Goal: Information Seeking & Learning: Learn about a topic

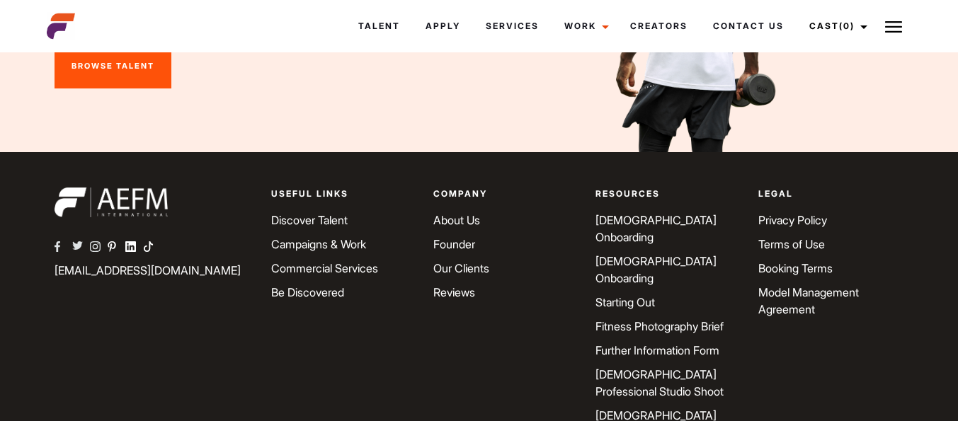
scroll to position [5118, 0]
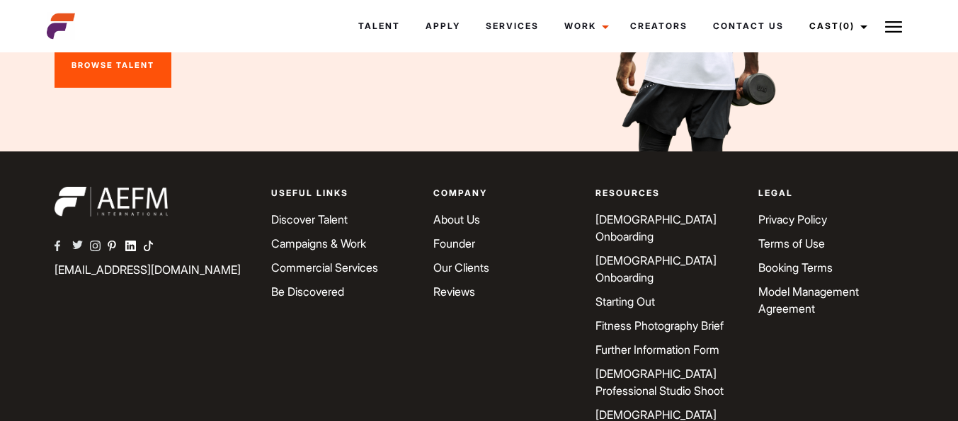
click at [635, 298] on link "Starting Out" at bounding box center [624, 301] width 59 height 14
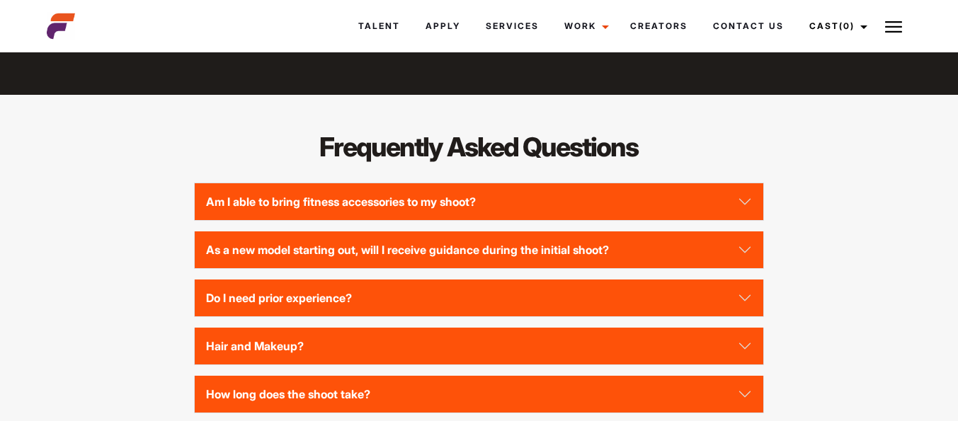
scroll to position [1757, 0]
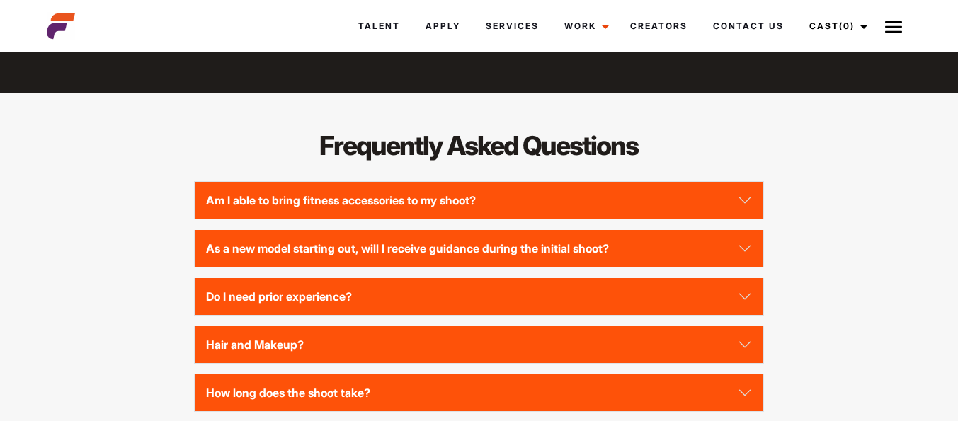
click at [756, 267] on button "As a new model starting out, will I receive guidance during the initial shoot?" at bounding box center [479, 248] width 569 height 37
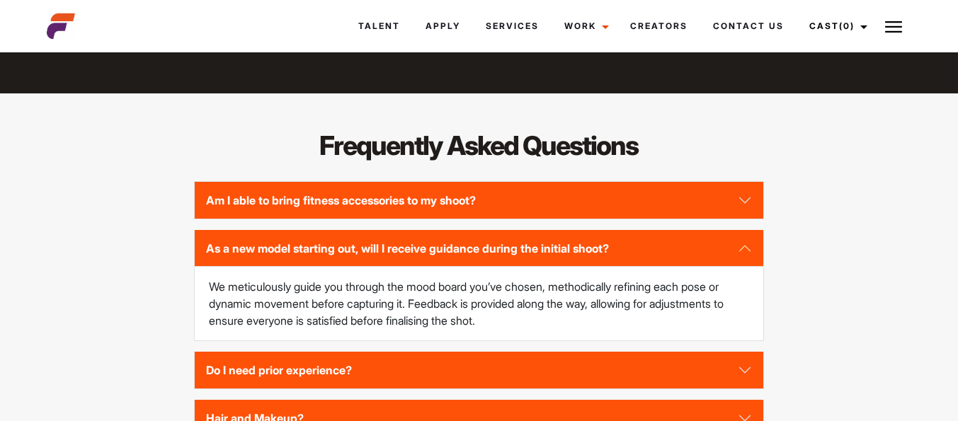
click at [756, 267] on button "As a new model starting out, will I receive guidance during the initial shoot?" at bounding box center [479, 248] width 569 height 37
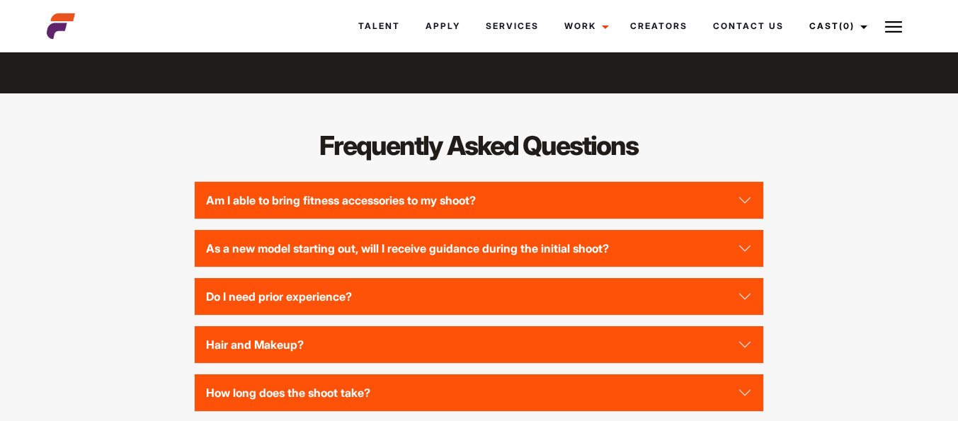
click at [751, 315] on button "Do I need prior experience?" at bounding box center [479, 296] width 569 height 37
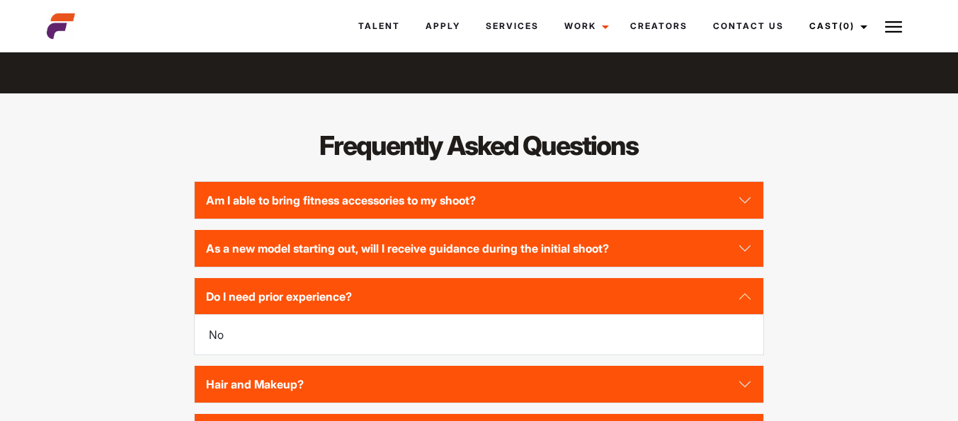
click at [751, 315] on button "Do I need prior experience?" at bounding box center [479, 296] width 569 height 37
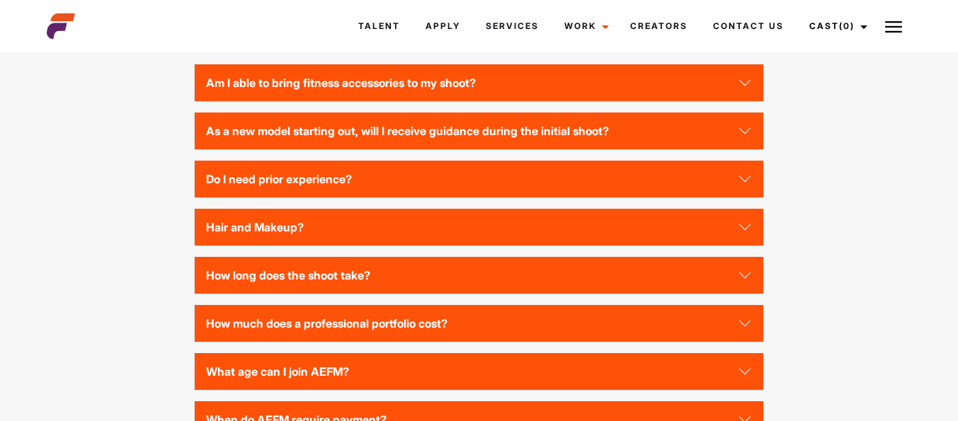
scroll to position [1884, 0]
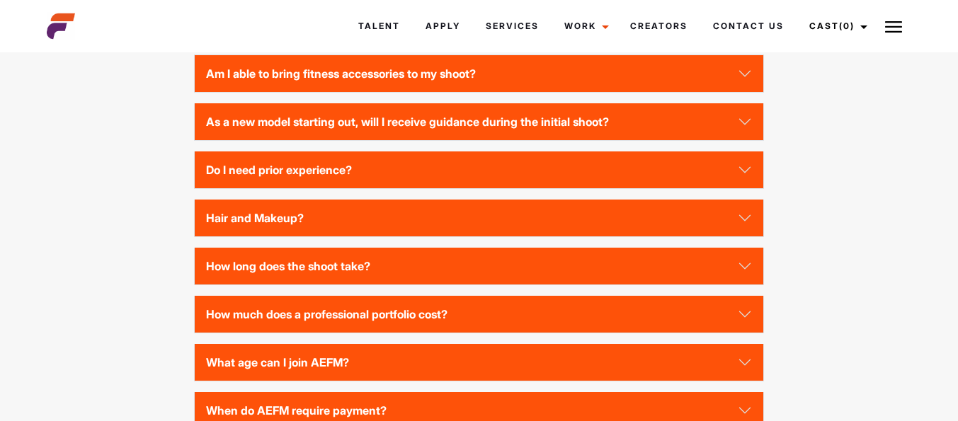
click at [748, 236] on button "Hair and Makeup?" at bounding box center [479, 218] width 569 height 37
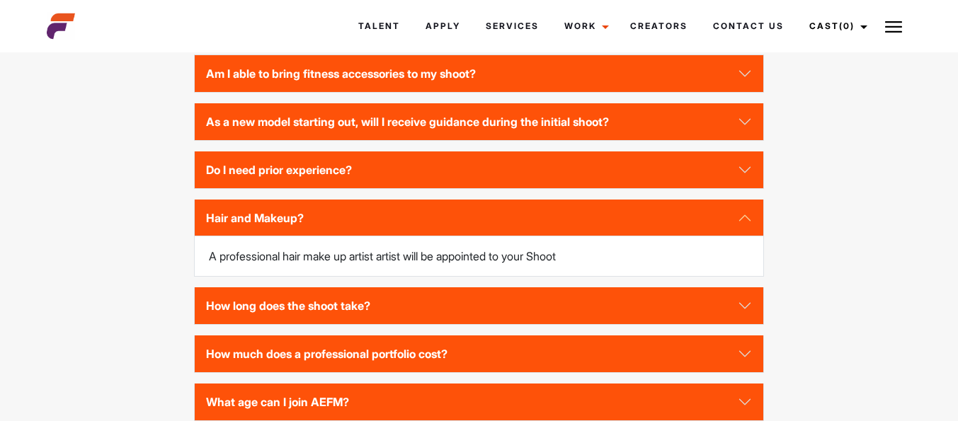
click at [748, 236] on button "Hair and Makeup?" at bounding box center [479, 218] width 569 height 37
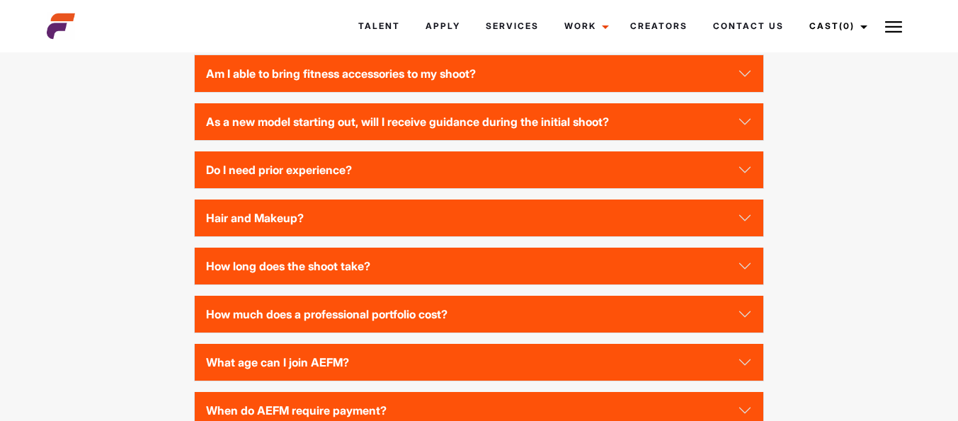
click at [723, 333] on button "How much does a professional portfolio cost?" at bounding box center [479, 314] width 569 height 37
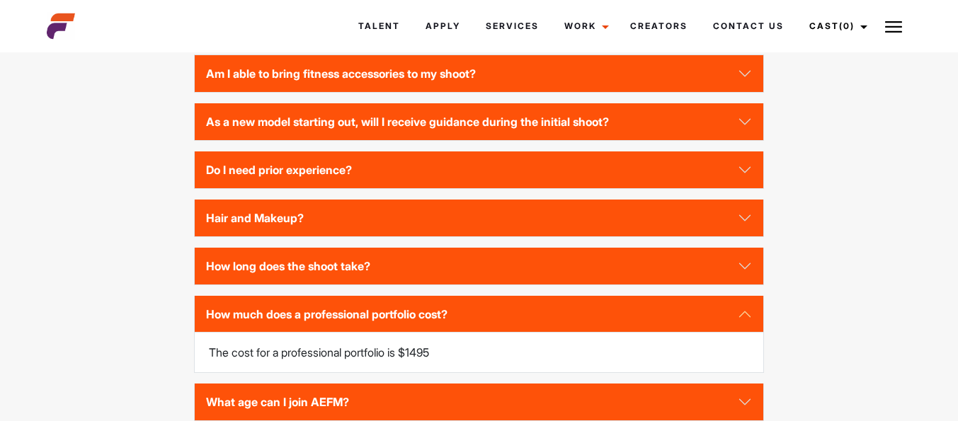
click at [723, 333] on button "How much does a professional portfolio cost?" at bounding box center [479, 314] width 569 height 37
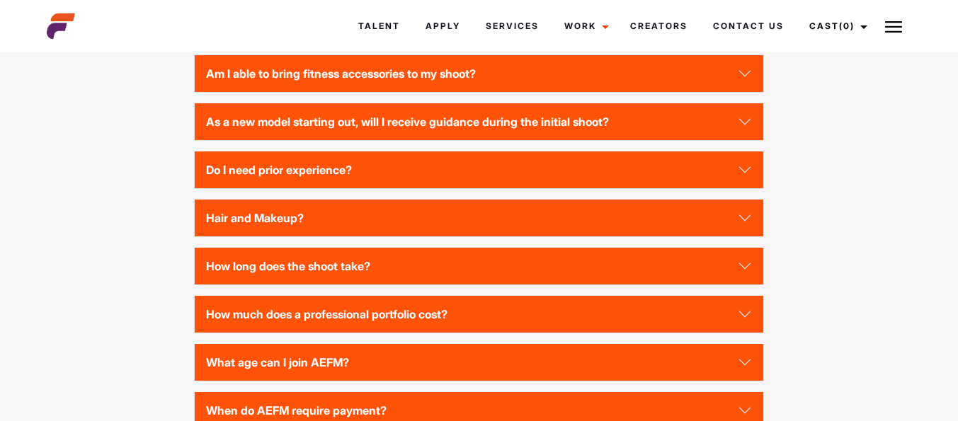
click at [727, 284] on button "How long does the shoot take?" at bounding box center [479, 266] width 569 height 37
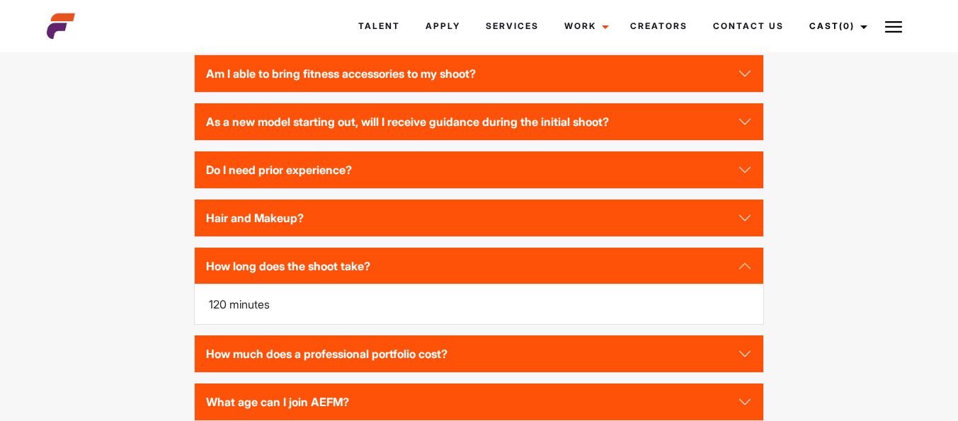
click at [727, 284] on button "How long does the shoot take?" at bounding box center [479, 266] width 569 height 37
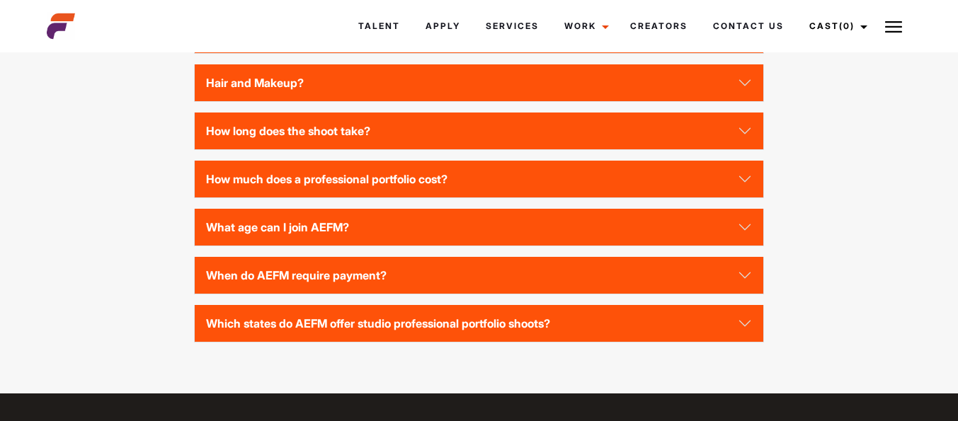
scroll to position [2025, 0]
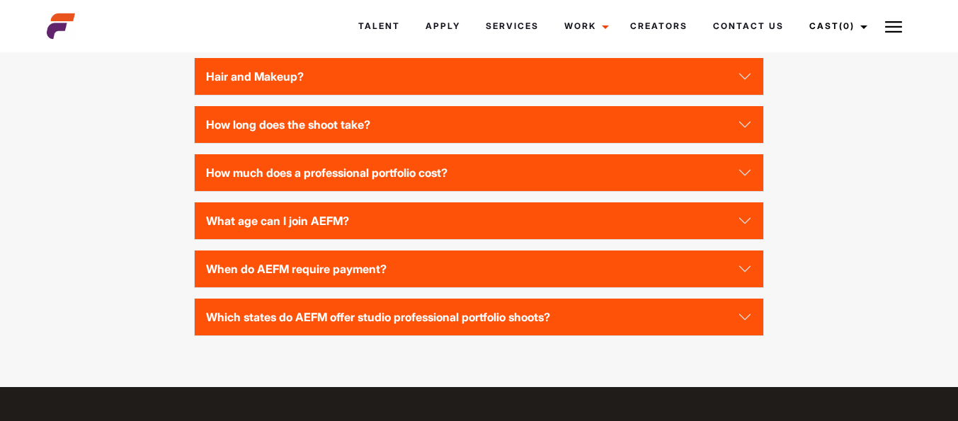
click at [738, 239] on button "What age can I join AEFM?" at bounding box center [479, 220] width 569 height 37
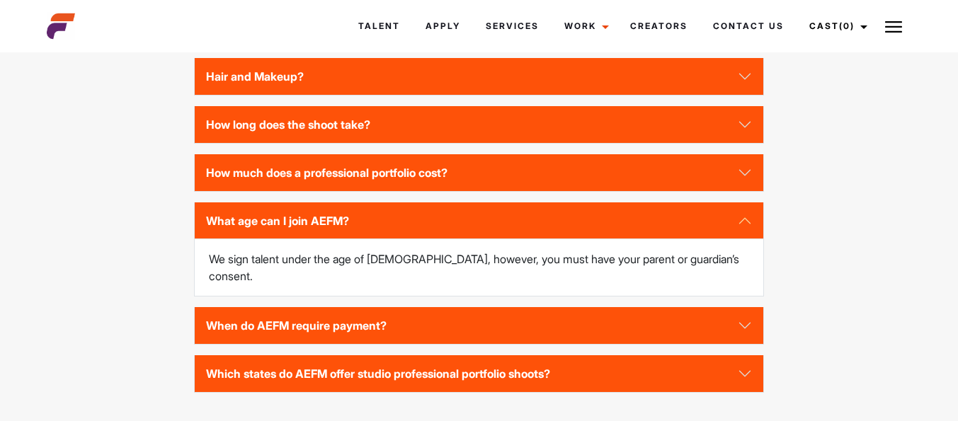
click at [738, 239] on button "What age can I join AEFM?" at bounding box center [479, 220] width 569 height 37
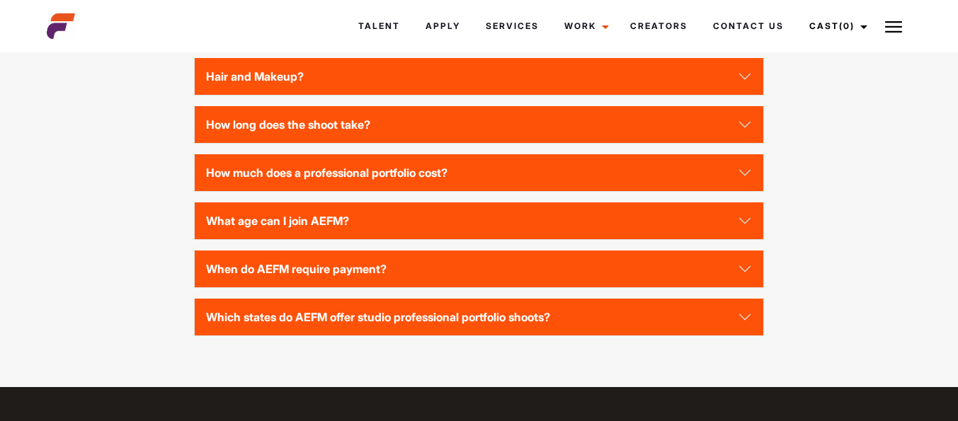
click at [738, 239] on button "What age can I join AEFM?" at bounding box center [479, 220] width 569 height 37
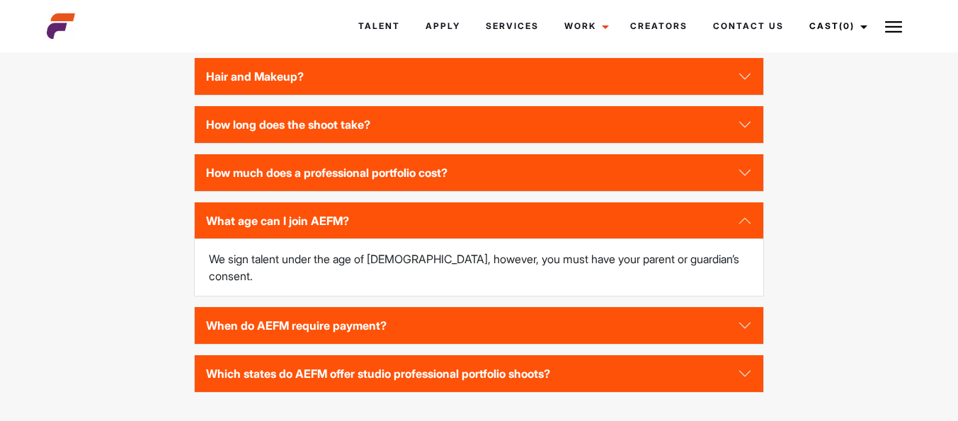
click at [738, 239] on button "What age can I join AEFM?" at bounding box center [479, 220] width 569 height 37
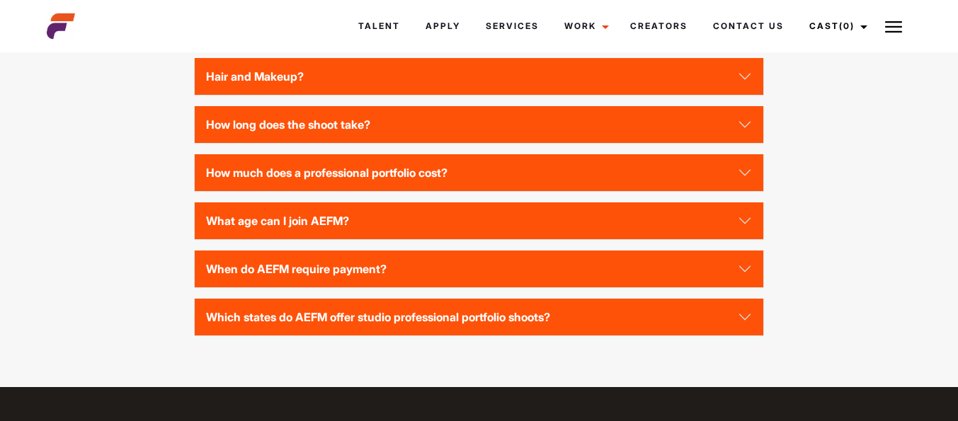
click at [724, 333] on button "Which states do AEFM offer studio professional portfolio shoots?" at bounding box center [479, 317] width 569 height 37
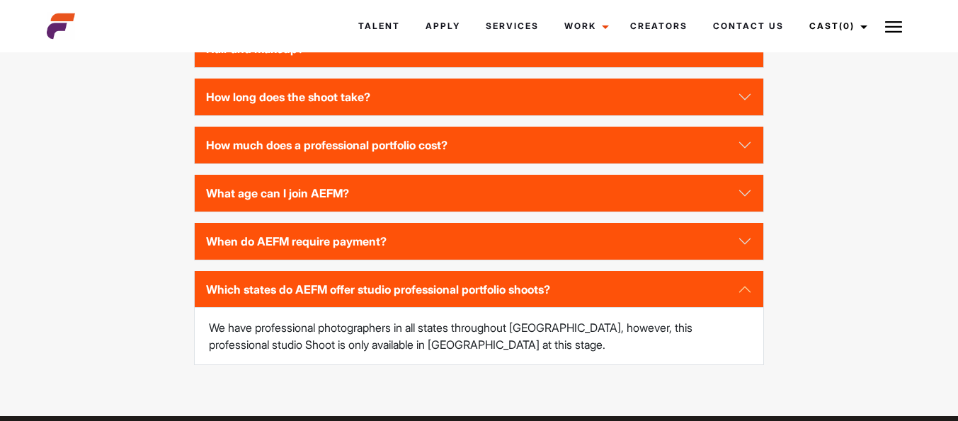
scroll to position [2054, 0]
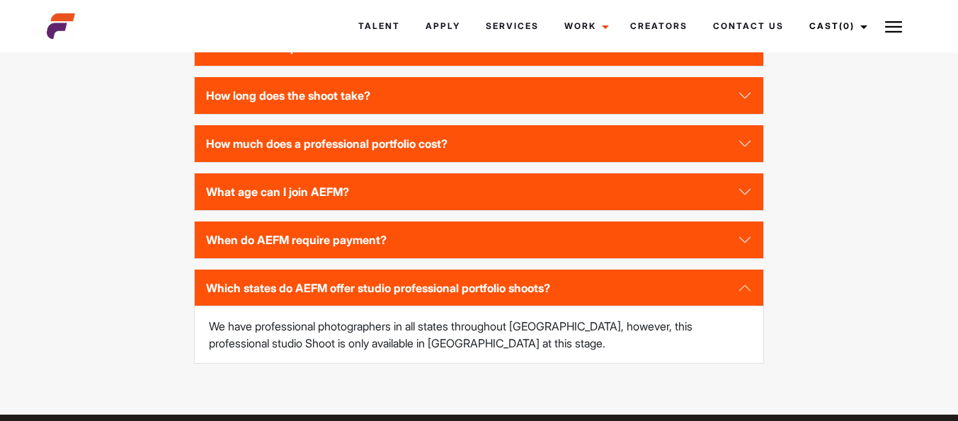
click at [740, 306] on button "Which states do AEFM offer studio professional portfolio shoots?" at bounding box center [479, 288] width 569 height 37
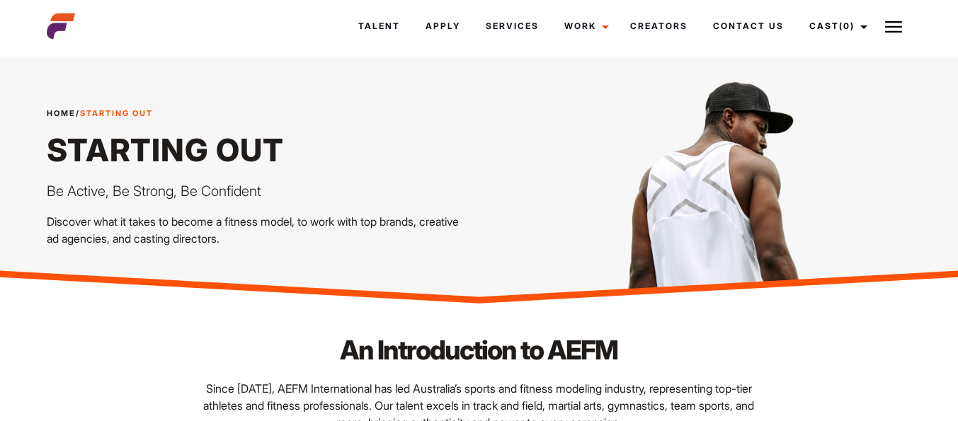
scroll to position [0, 0]
